Goal: Task Accomplishment & Management: Use online tool/utility

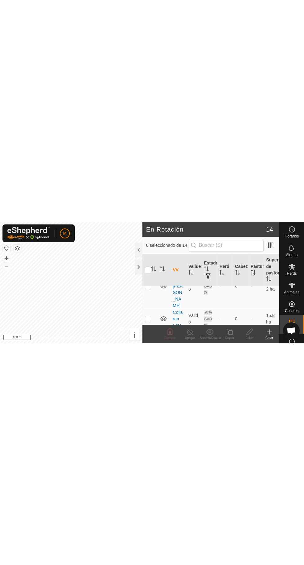
scroll to position [161, 0]
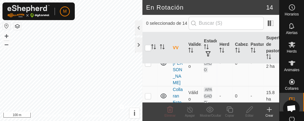
click at [152, 106] on td at bounding box center [149, 119] width 15 height 26
checkbox input "true"
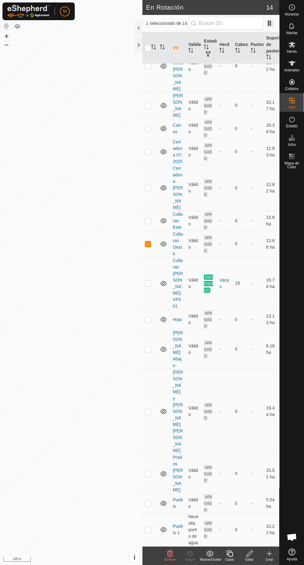
scroll to position [0, 0]
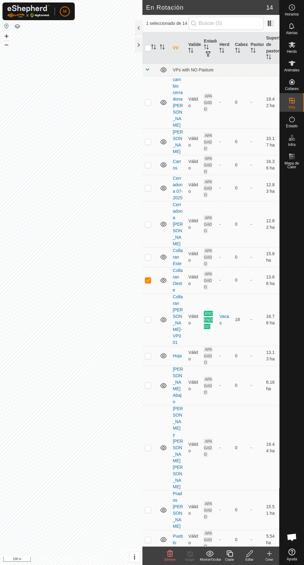
click at [296, 44] on es-mob-svg-icon at bounding box center [291, 45] width 11 height 10
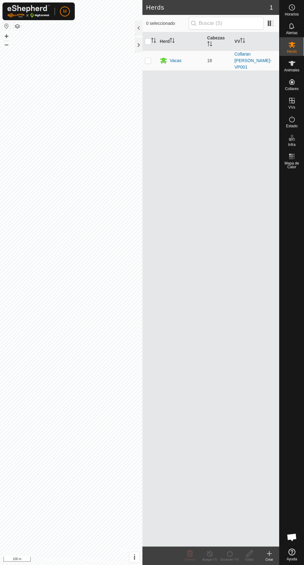
click at [151, 38] on icon "Activar para ordenar" at bounding box center [152, 38] width 2 height 1
click at [151, 58] on p-checkbox at bounding box center [148, 60] width 6 height 5
checkbox input "true"
click at [230, 556] on icon at bounding box center [230, 553] width 6 height 6
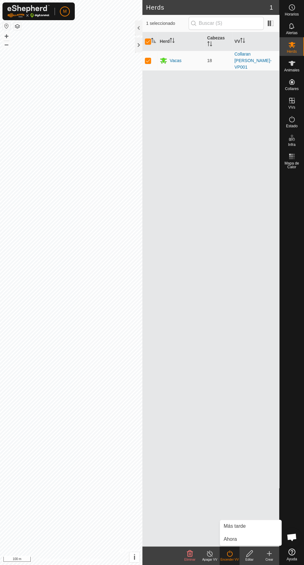
click at [240, 539] on link "Ahora" at bounding box center [250, 539] width 61 height 12
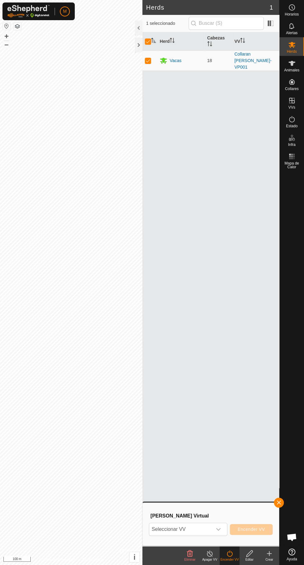
click at [207, 530] on span "Seleccionar VV" at bounding box center [180, 529] width 63 height 12
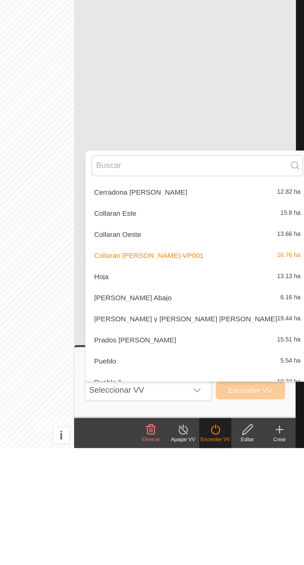
scroll to position [67, 0]
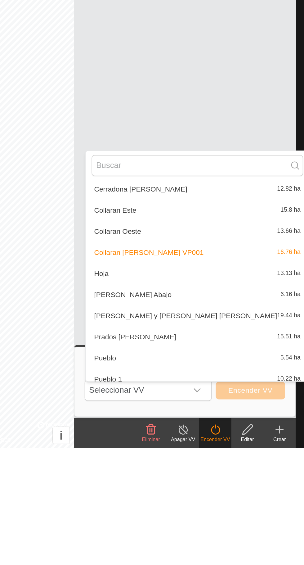
click at [177, 430] on span "Collaran Oeste" at bounding box center [169, 431] width 29 height 4
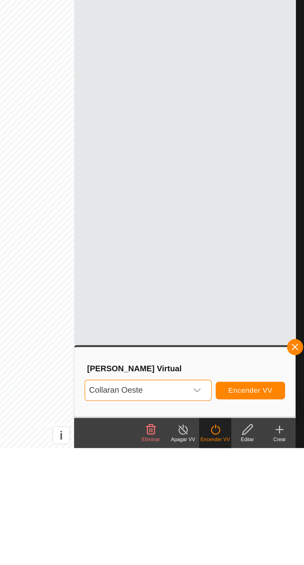
scroll to position [0, 0]
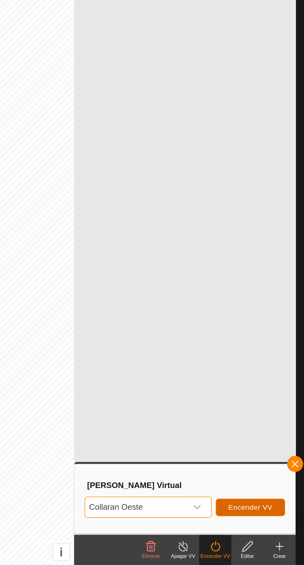
click at [265, 526] on button "Encender VV" at bounding box center [251, 529] width 43 height 11
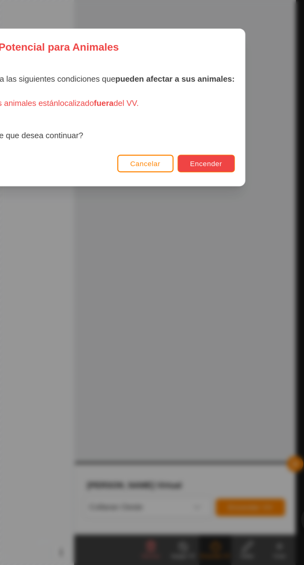
click at [229, 313] on button "Encender" at bounding box center [223, 317] width 35 height 11
